Goal: Find specific page/section: Find specific page/section

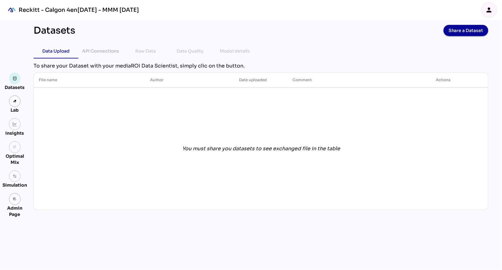
click at [489, 10] on icon "person" at bounding box center [489, 9] width 7 height 7
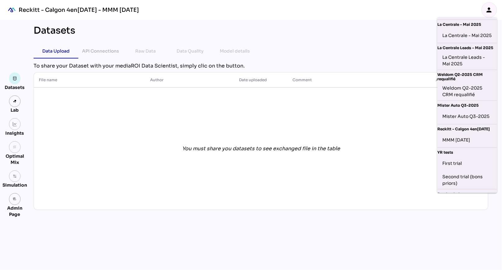
scroll to position [215, 0]
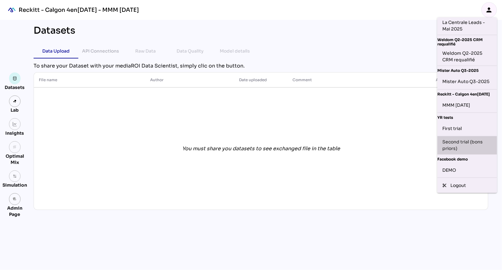
click at [461, 146] on div "Second trial (bons priors)" at bounding box center [467, 145] width 50 height 13
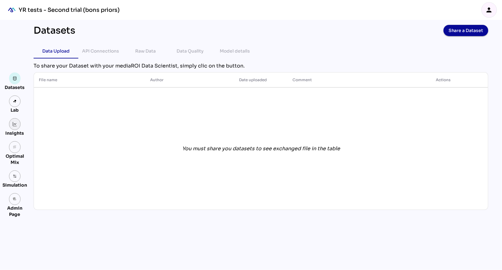
click at [13, 127] on link at bounding box center [15, 124] width 12 height 12
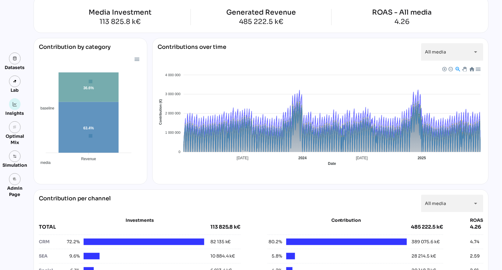
scroll to position [39, 0]
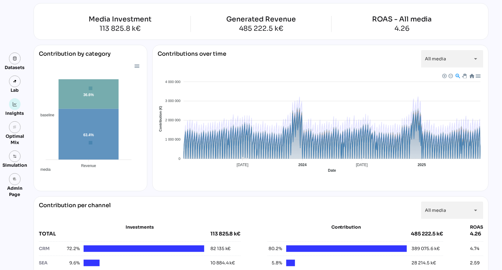
click at [174, 223] on span "Baseline" at bounding box center [164, 225] width 19 height 4
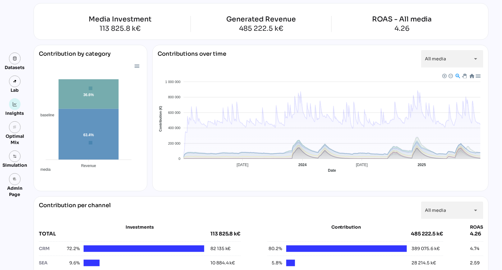
click at [174, 223] on span "Baseline" at bounding box center [164, 225] width 19 height 4
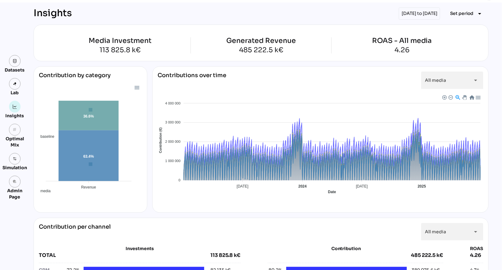
scroll to position [20, 0]
